Goal: Complete application form

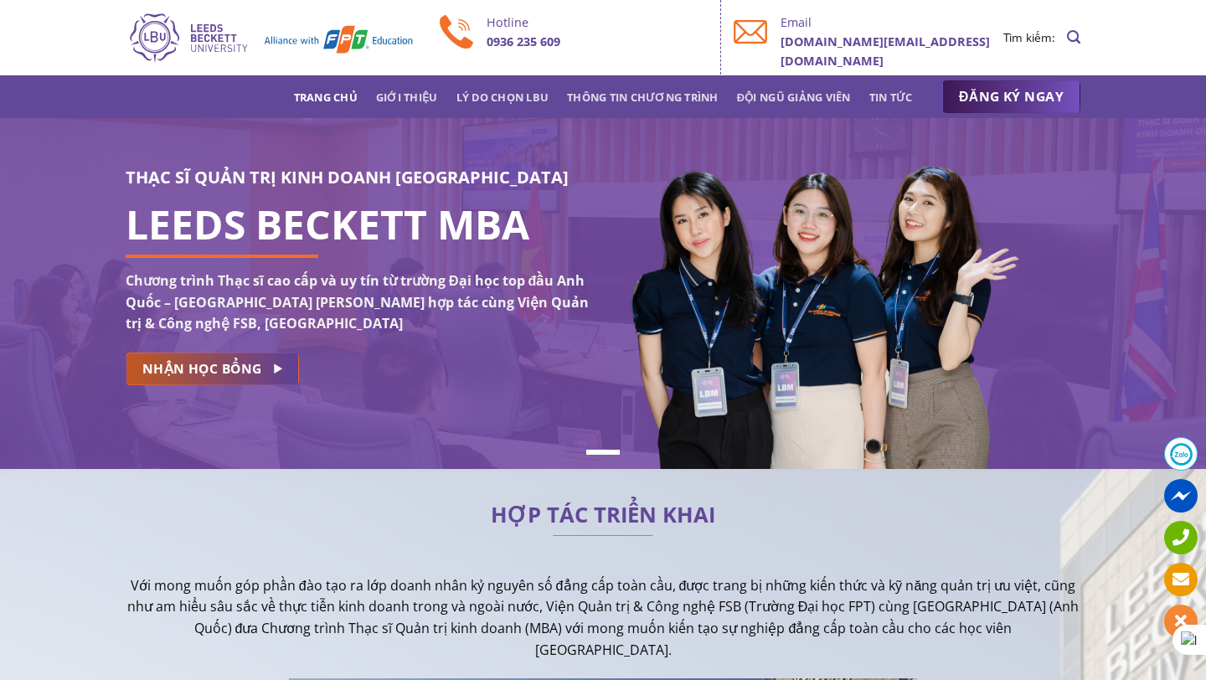
click at [258, 363] on span "NHẬN HỌC BỔNG" at bounding box center [202, 368] width 120 height 21
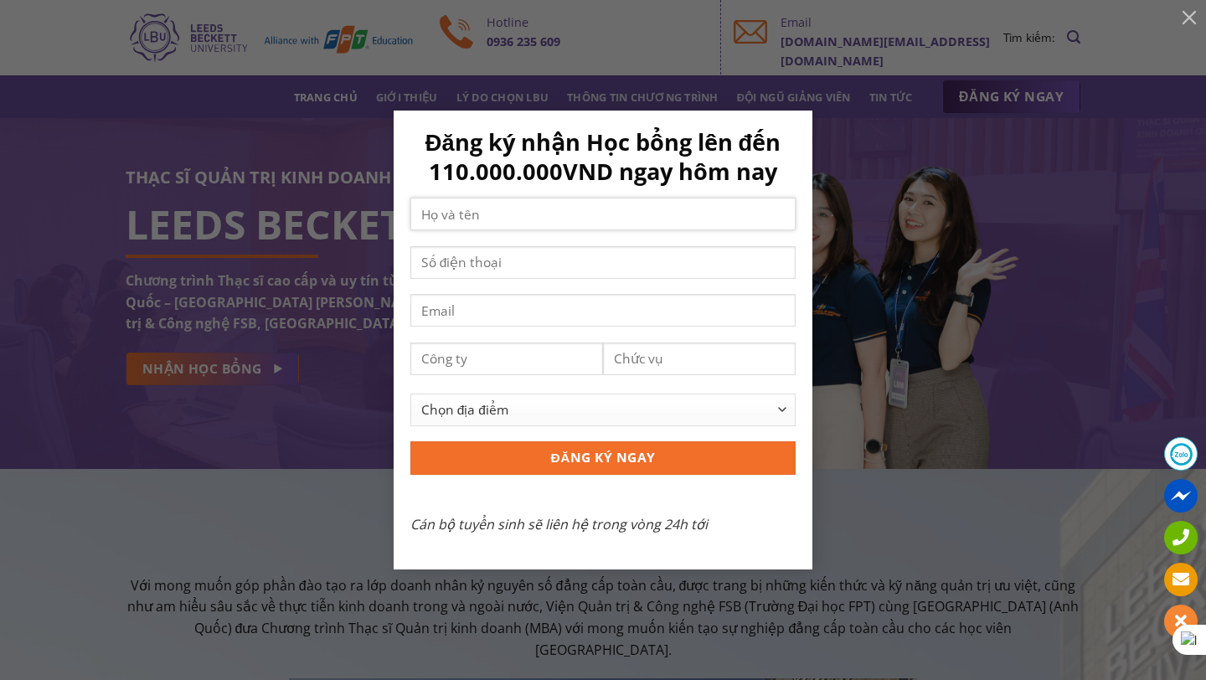
click at [540, 216] on input "Contact form" at bounding box center [602, 214] width 385 height 33
type input "T"
type input "[PERSON_NAME]"
click at [530, 258] on input "Contact form" at bounding box center [602, 262] width 385 height 33
type input "0338464484"
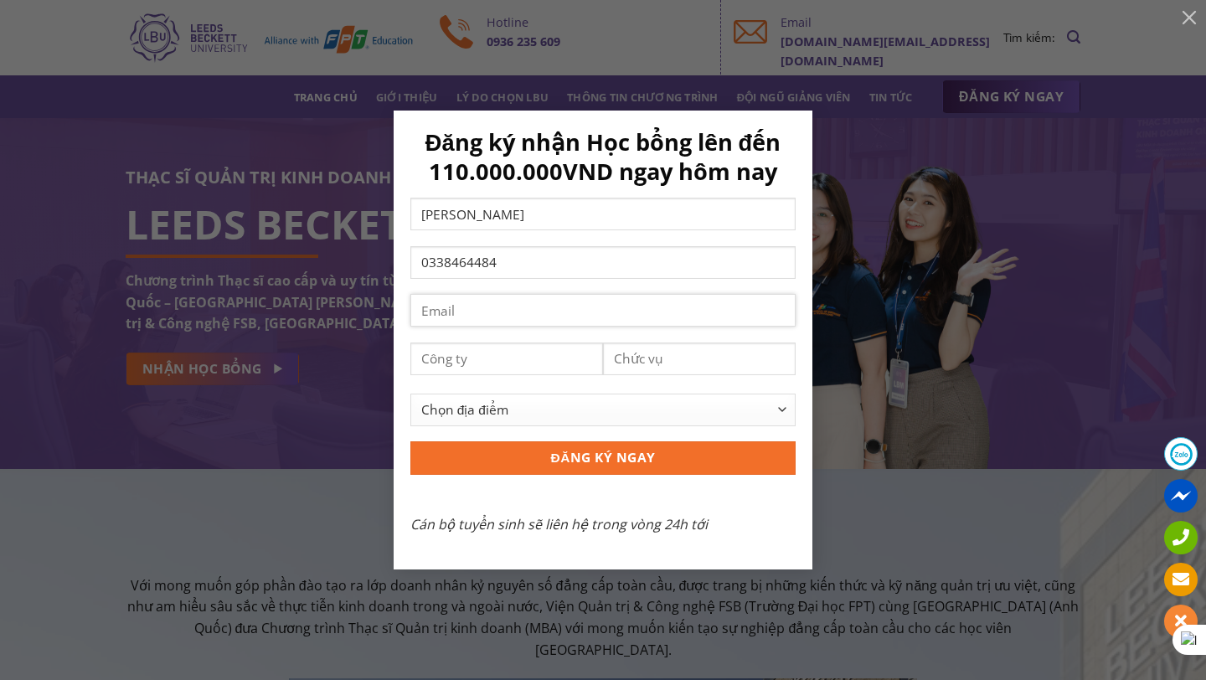
click at [518, 312] on input "Contact form" at bounding box center [602, 310] width 385 height 33
type input "[EMAIL_ADDRESS][DOMAIN_NAME]"
click at [494, 343] on input "Contact form" at bounding box center [506, 359] width 193 height 33
type input "I CAN READ"
click at [649, 364] on input "Contact form" at bounding box center [699, 359] width 193 height 33
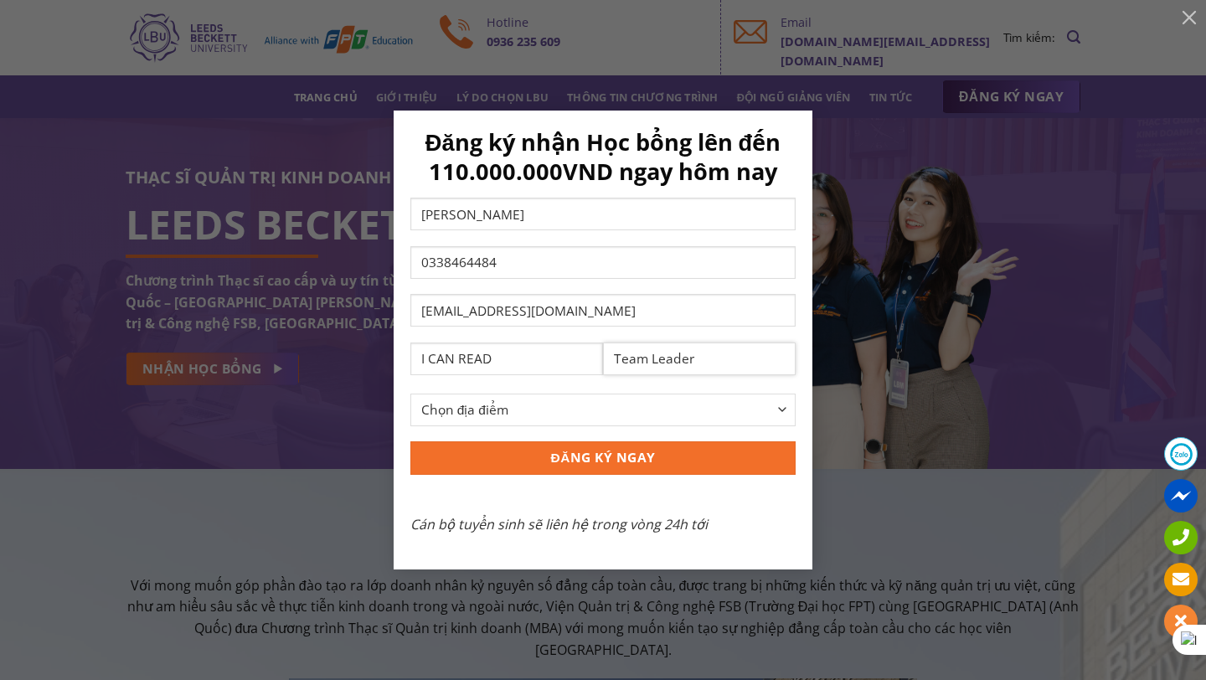
type input "Team Leader"
click at [557, 413] on select "Chọn địa điểm [GEOGRAPHIC_DATA] [GEOGRAPHIC_DATA] [GEOGRAPHIC_DATA] [GEOGRAPHIC…" at bounding box center [602, 410] width 385 height 33
select select "[GEOGRAPHIC_DATA][PERSON_NAME]"
click at [410, 394] on select "Chọn địa điểm [GEOGRAPHIC_DATA] [GEOGRAPHIC_DATA] [GEOGRAPHIC_DATA] [GEOGRAPHIC…" at bounding box center [602, 410] width 385 height 33
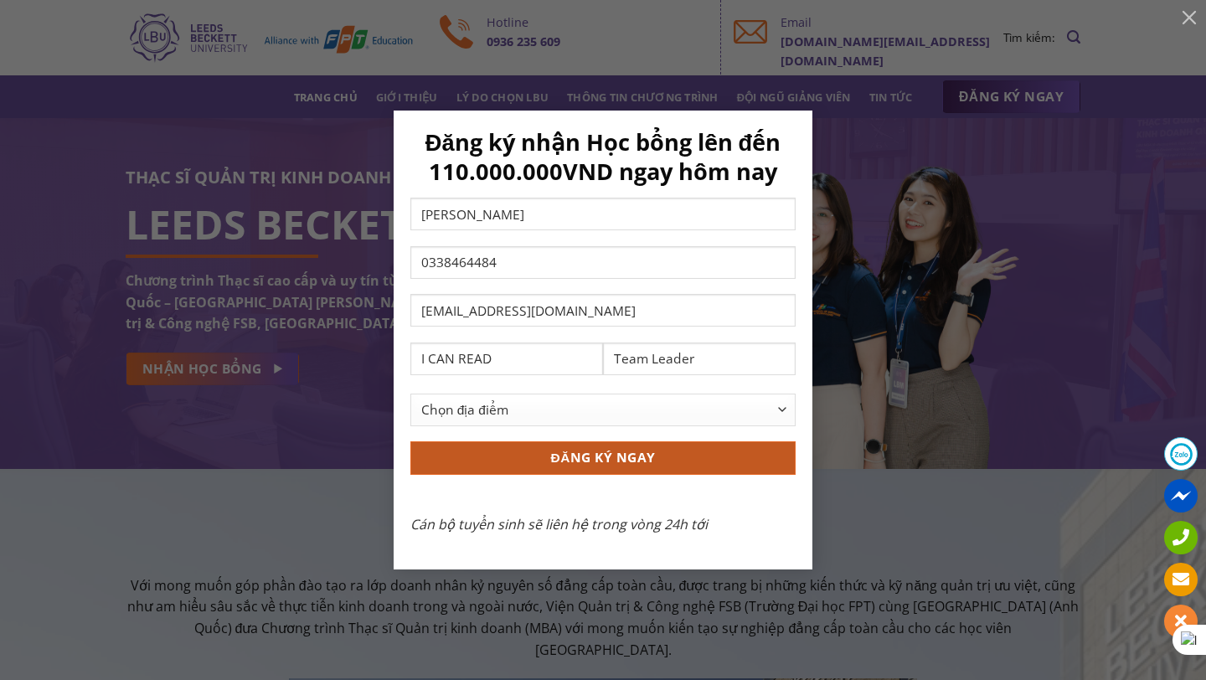
click at [534, 465] on input "ĐĂNG KÝ NGAY" at bounding box center [602, 457] width 385 height 33
